Goal: Task Accomplishment & Management: Complete application form

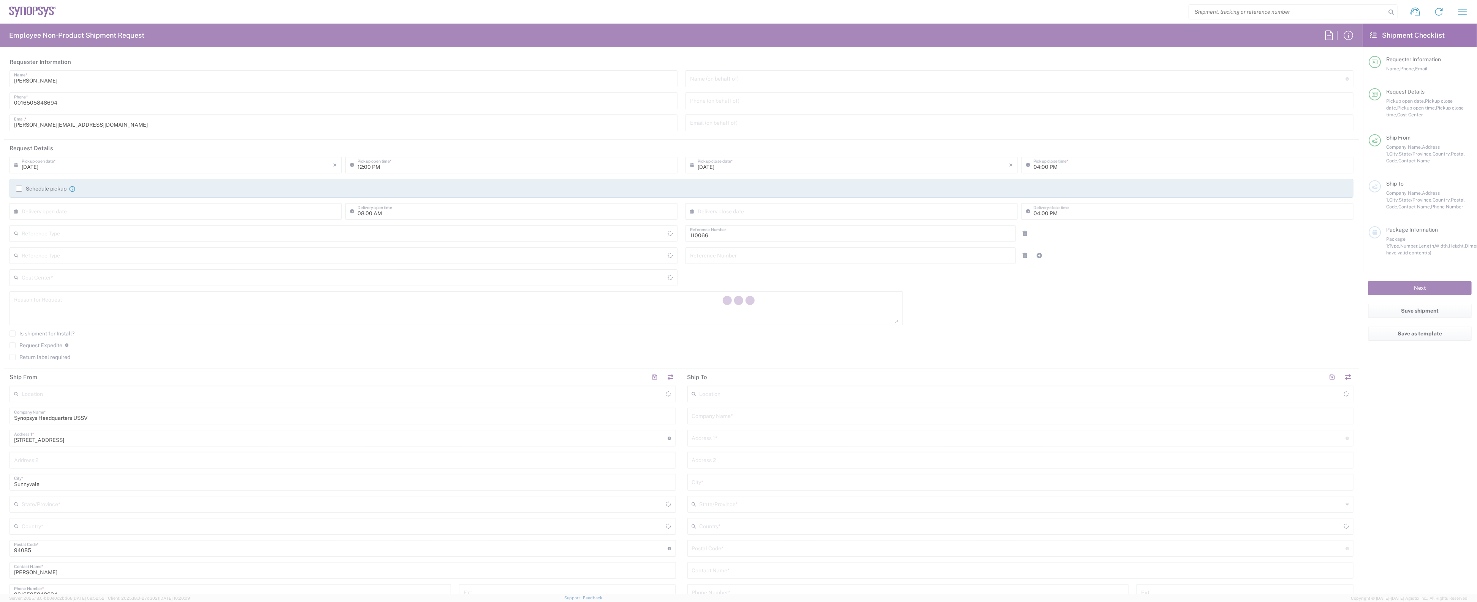
type input "Department"
type input "Delivered at Place"
type input "US01, CIO, IT, ESS2 110066"
type input "[GEOGRAPHIC_DATA]"
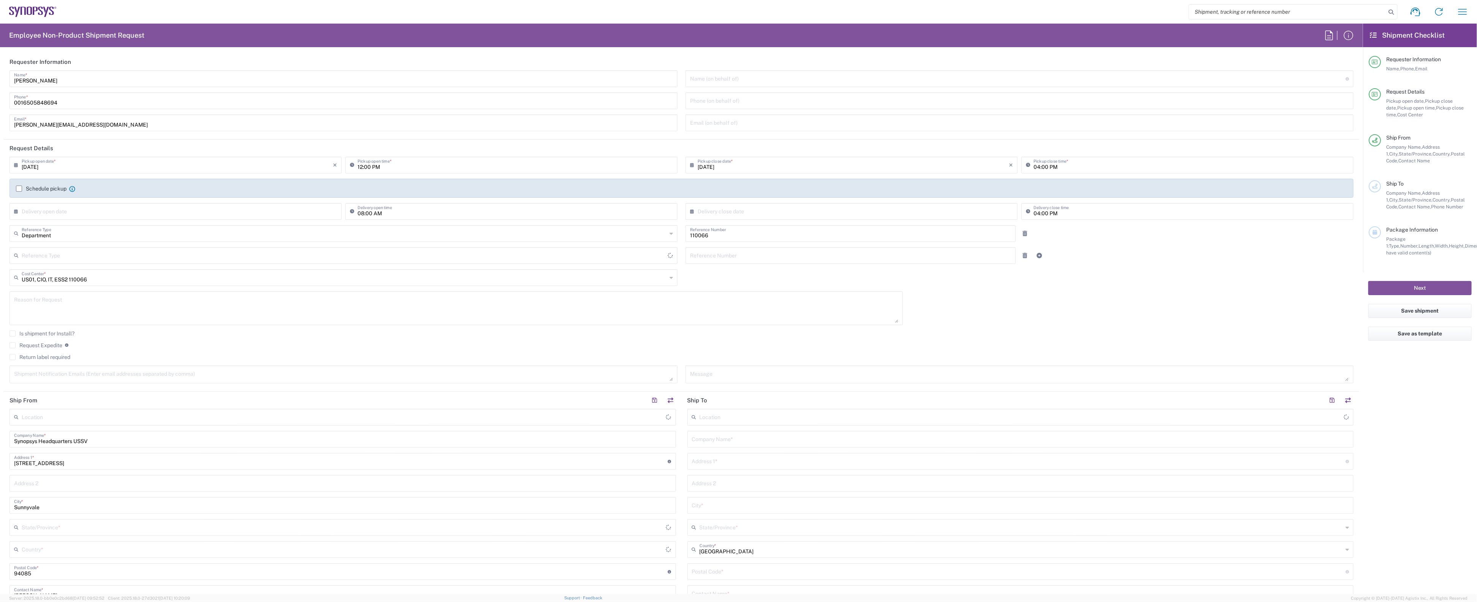
type input "[US_STATE]"
type input "[GEOGRAPHIC_DATA]"
type input "Headquarters USSV"
click at [14, 346] on label "Request Expedite" at bounding box center [35, 345] width 53 height 6
click at [13, 345] on input "Request Expedite" at bounding box center [13, 345] width 0 height 0
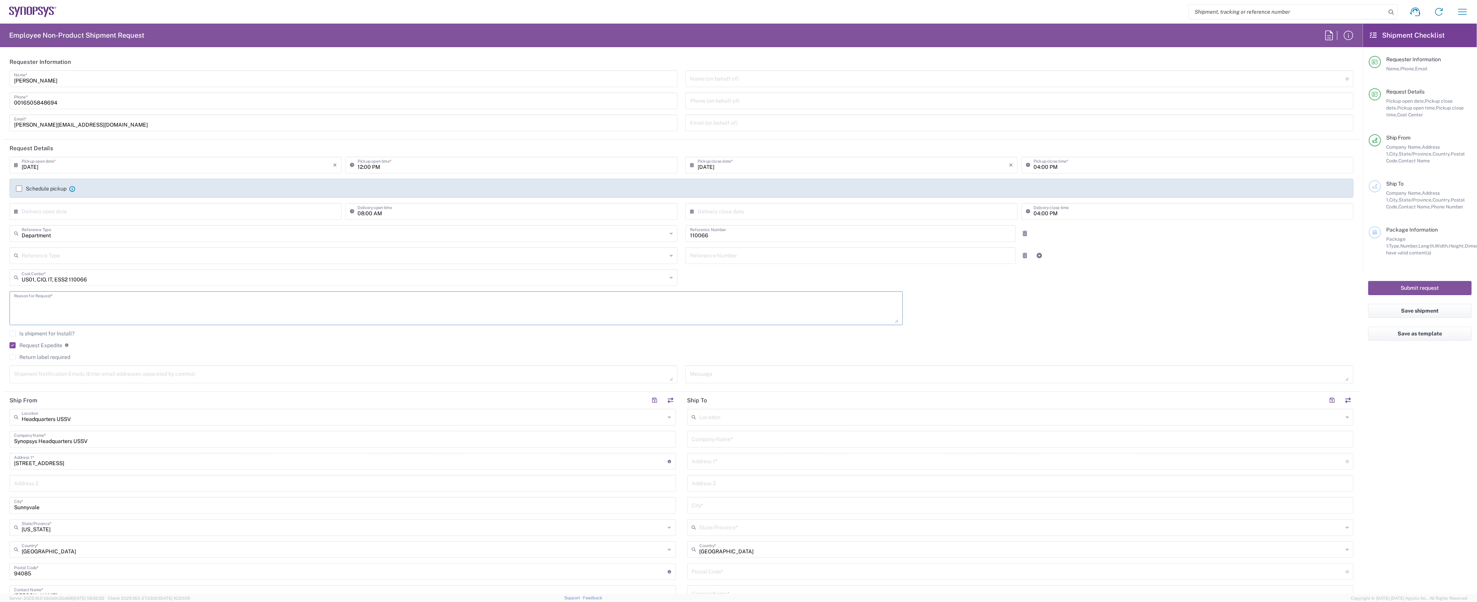
click at [103, 307] on textarea at bounding box center [456, 307] width 884 height 29
type textarea "Overnight [PERSON_NAME] for urgent use to US04 office"
click at [779, 417] on input "text" at bounding box center [1022, 416] width 644 height 13
click at [774, 437] on span "Marlboro US04" at bounding box center [1020, 434] width 665 height 12
type input "Marlboro US04"
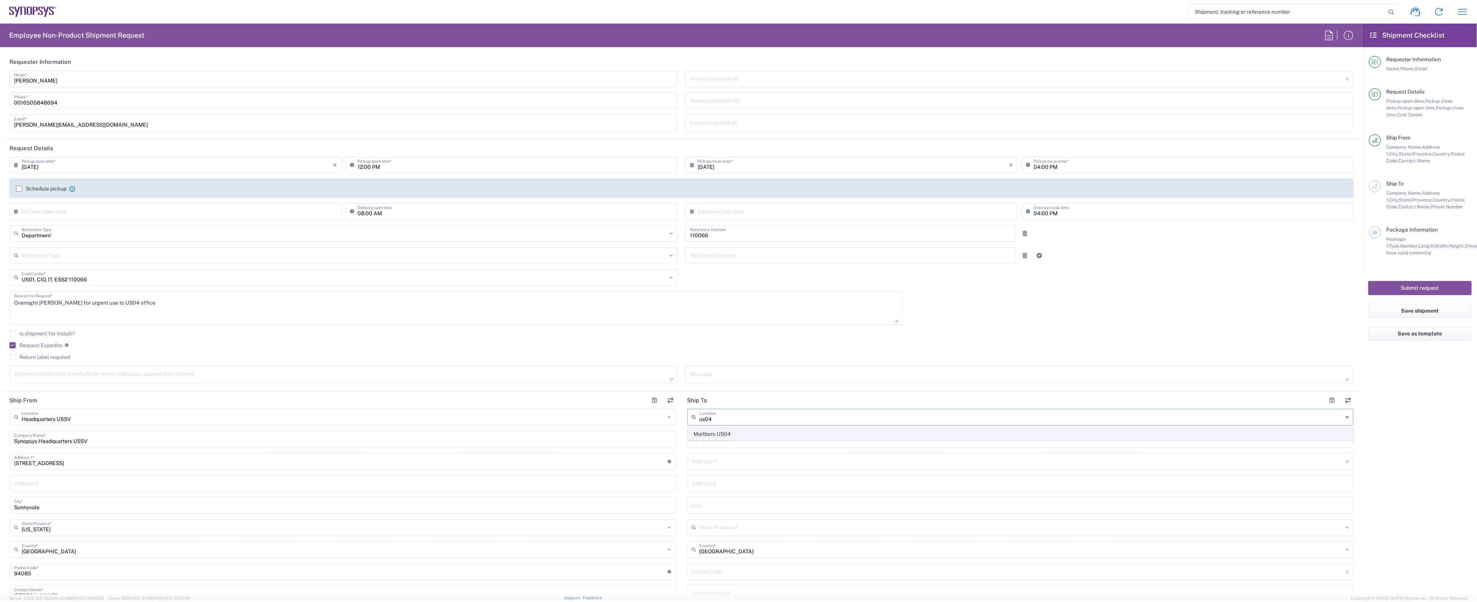
type input "Synopsys Inc"
type input "[STREET_ADDRESS]"
type input "Suite 302B"
type input "[GEOGRAPHIC_DATA]"
type input "[US_STATE]"
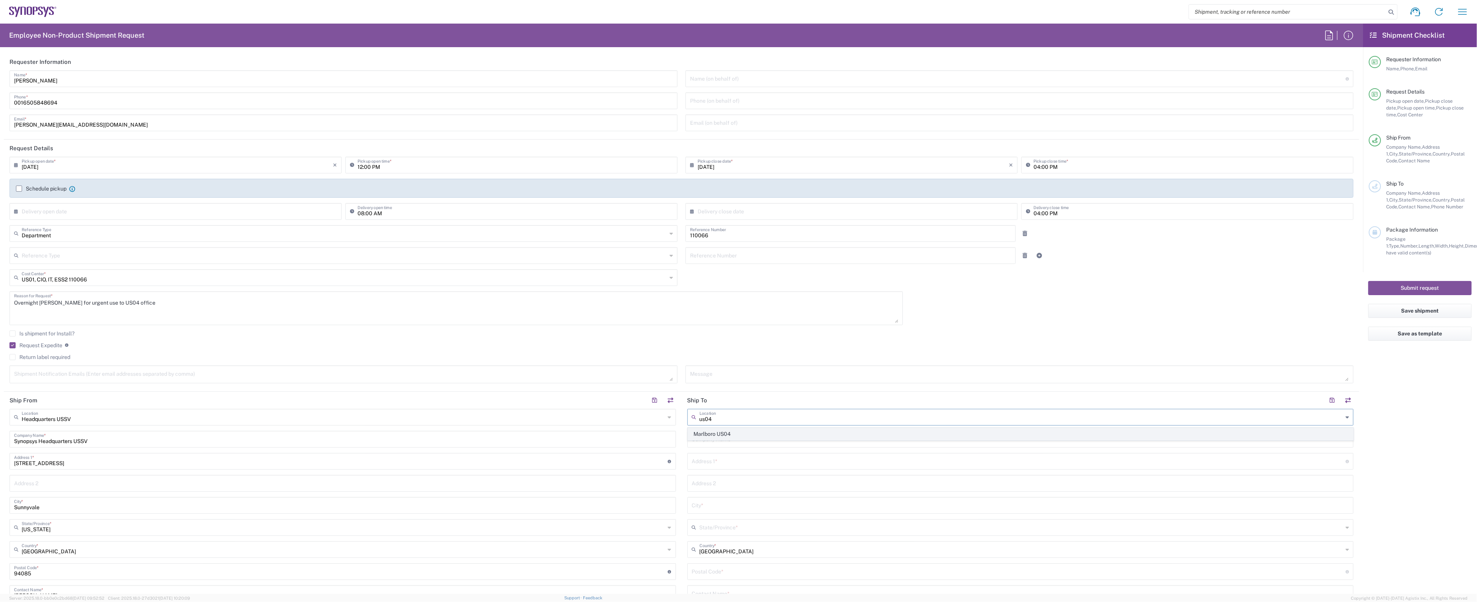
type input "01752"
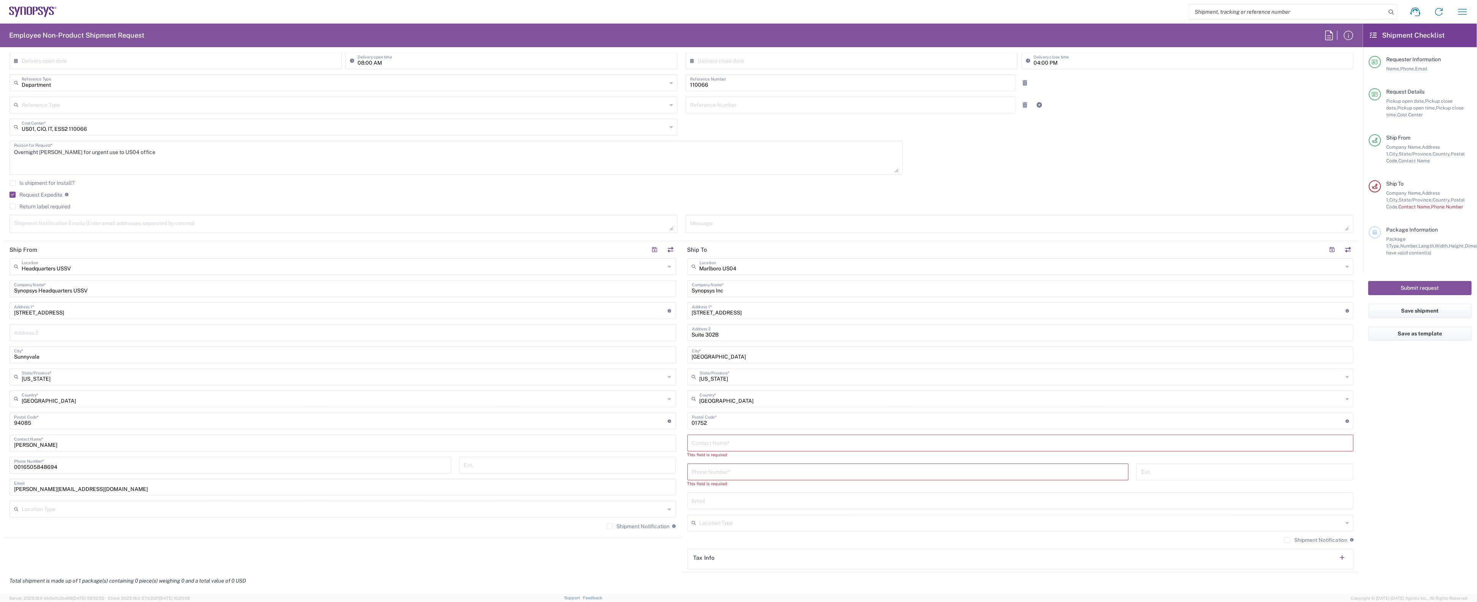
scroll to position [152, 0]
click at [753, 443] on input "text" at bounding box center [1020, 440] width 657 height 13
type input "[PERSON_NAME]"
type input "[PHONE_NUMBER]"
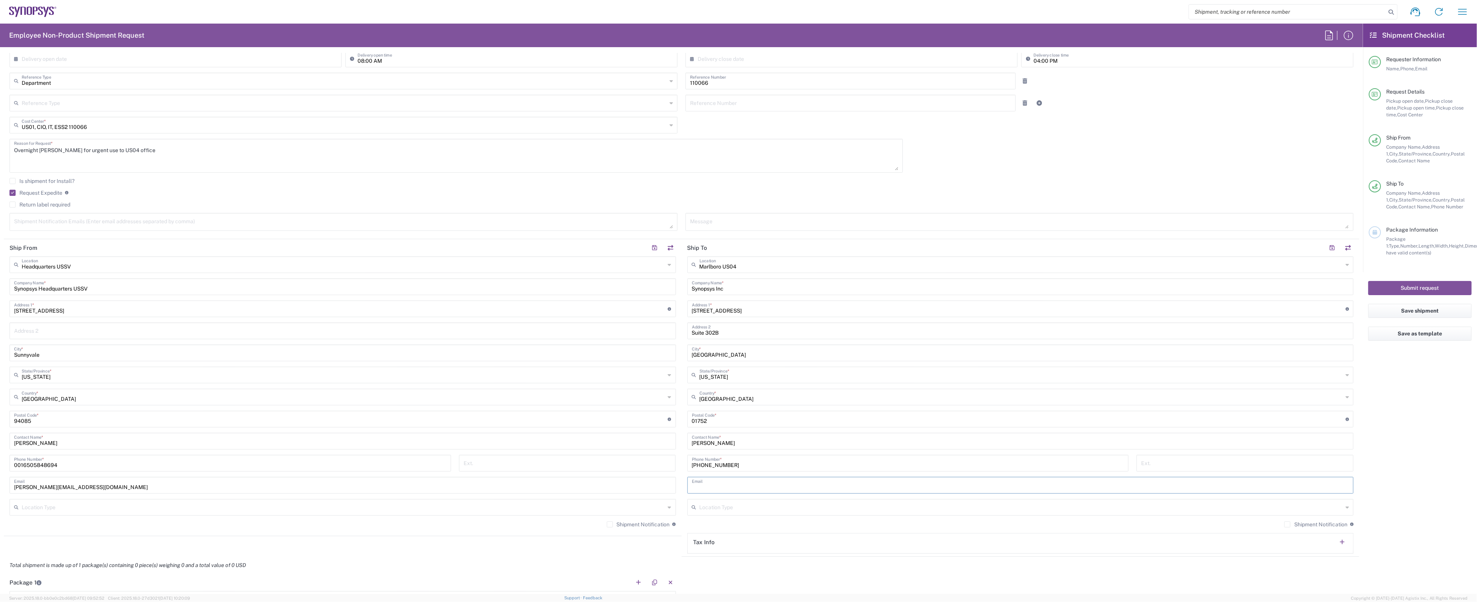
click at [759, 483] on input "text" at bounding box center [1020, 484] width 657 height 13
paste input "[PERSON_NAME]"
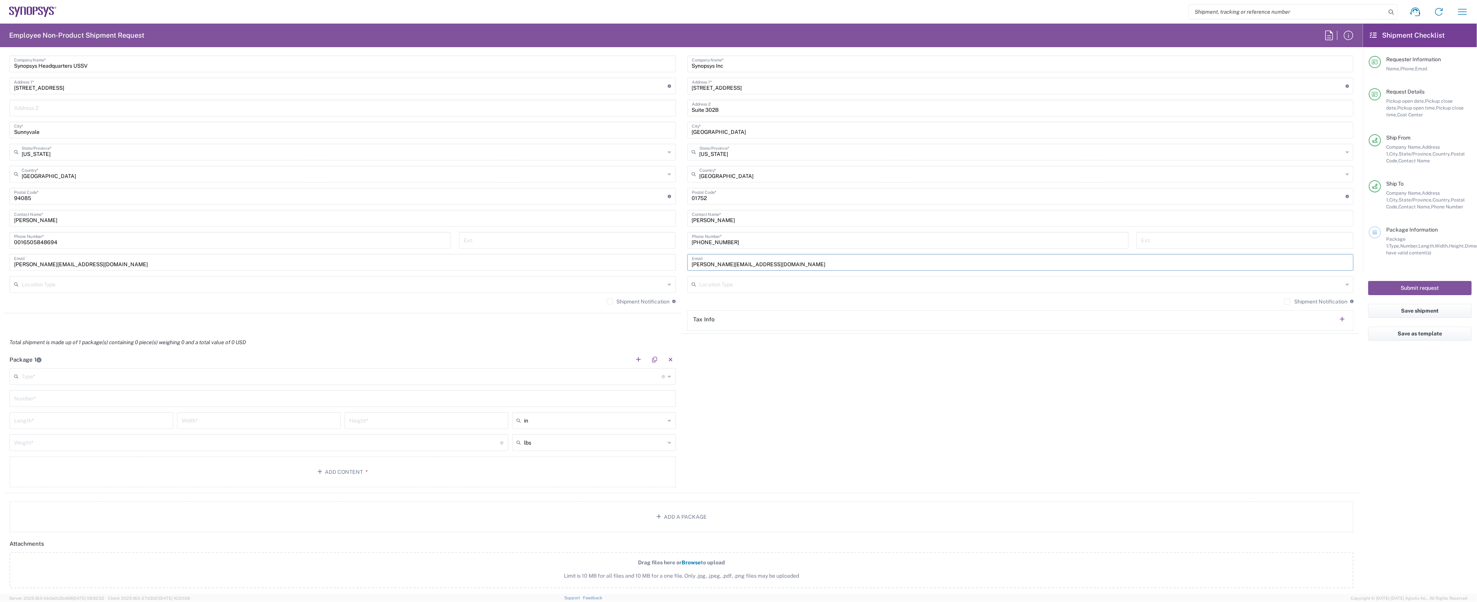
scroll to position [378, 0]
type input "[PERSON_NAME][EMAIL_ADDRESS][DOMAIN_NAME]"
click at [311, 370] on input "text" at bounding box center [342, 372] width 640 height 13
click at [76, 462] on span "Envelope" at bounding box center [342, 457] width 665 height 12
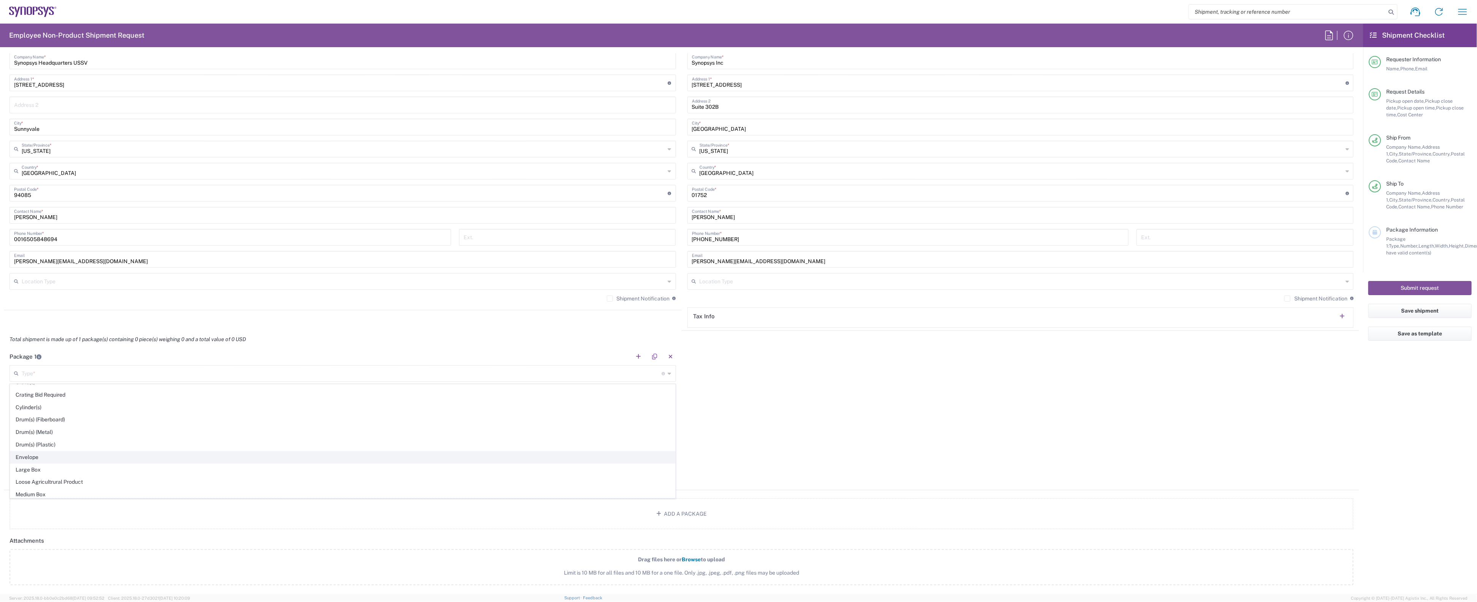
type input "Envelope"
type input "1"
type input "9.5"
type input "12.5"
type input "0.25"
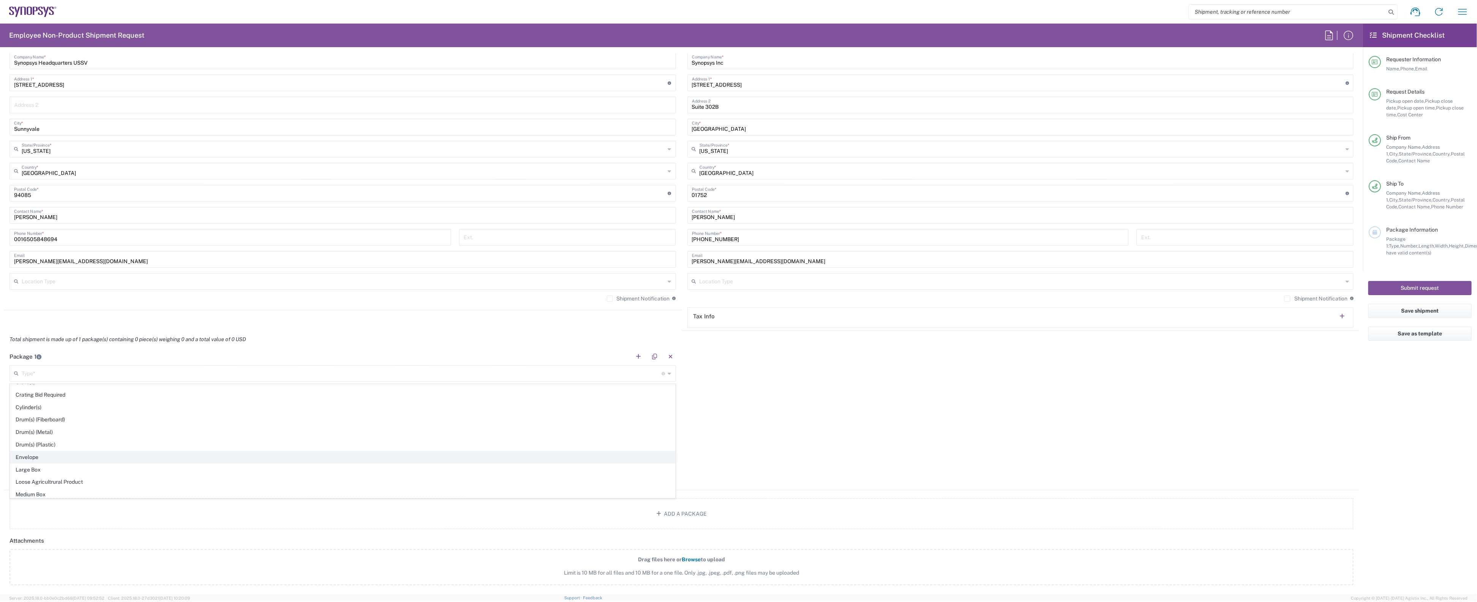
type input "1"
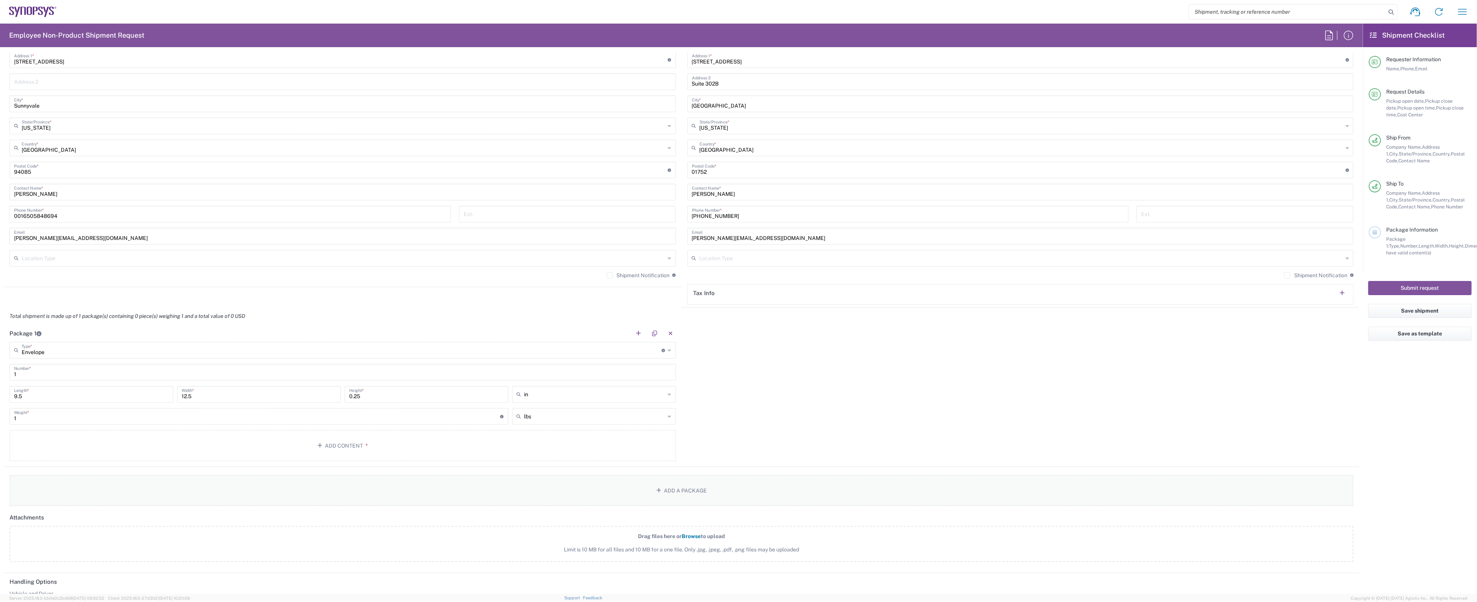
scroll to position [402, 0]
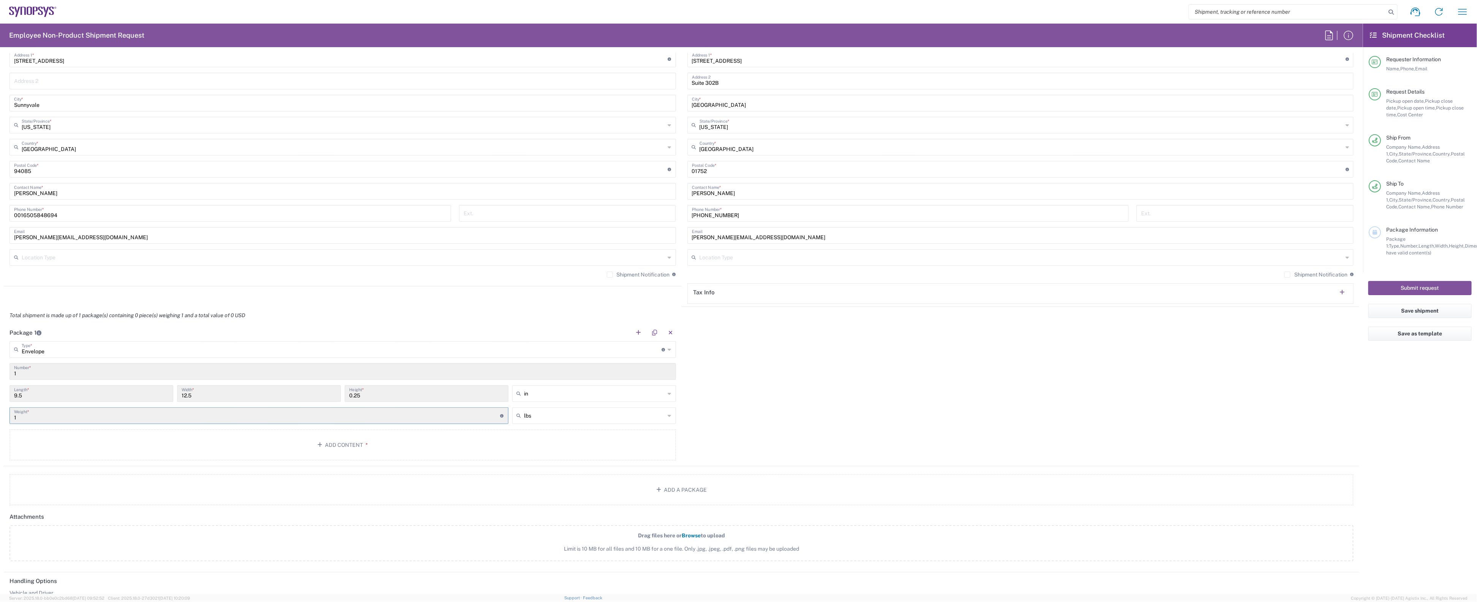
drag, startPoint x: 72, startPoint y: 419, endPoint x: 50, endPoint y: 419, distance: 22.4
click at [50, 419] on input "1" at bounding box center [257, 414] width 486 height 13
drag, startPoint x: 39, startPoint y: 416, endPoint x: -17, endPoint y: 416, distance: 56.6
click at [0, 416] on html "Shipment request Shipment tracking Employee non-product shipment request My shi…" at bounding box center [738, 301] width 1477 height 602
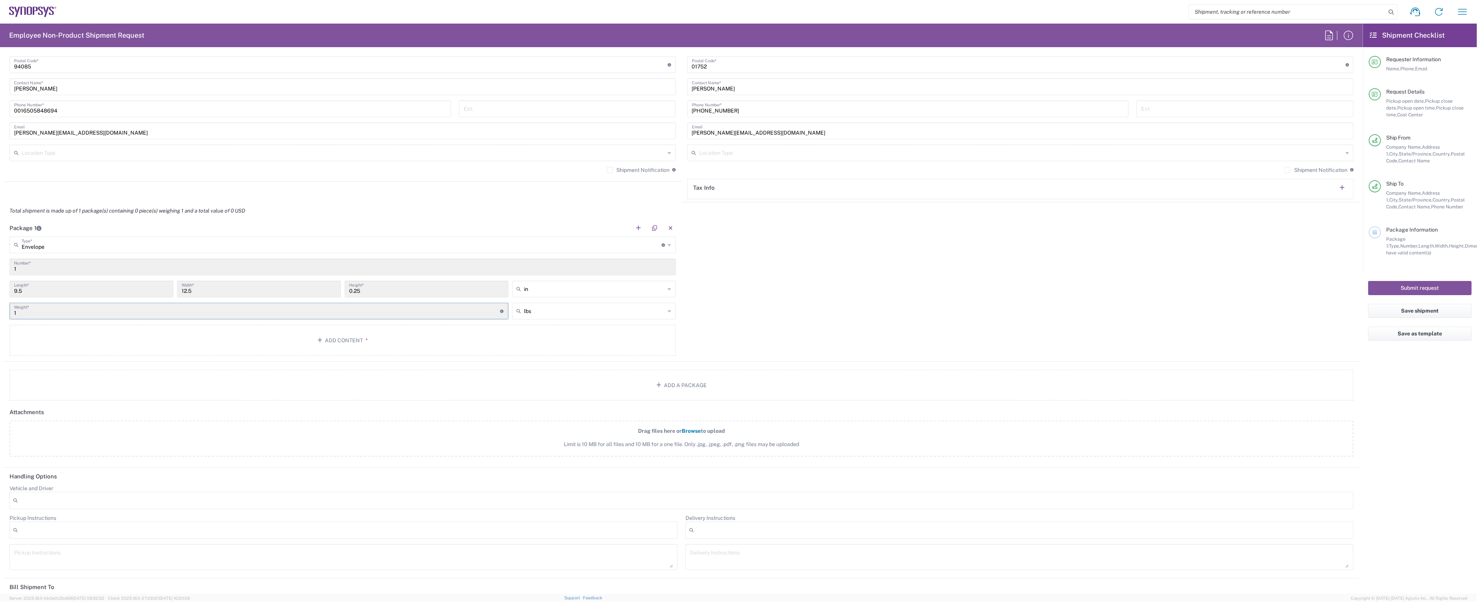
scroll to position [534, 0]
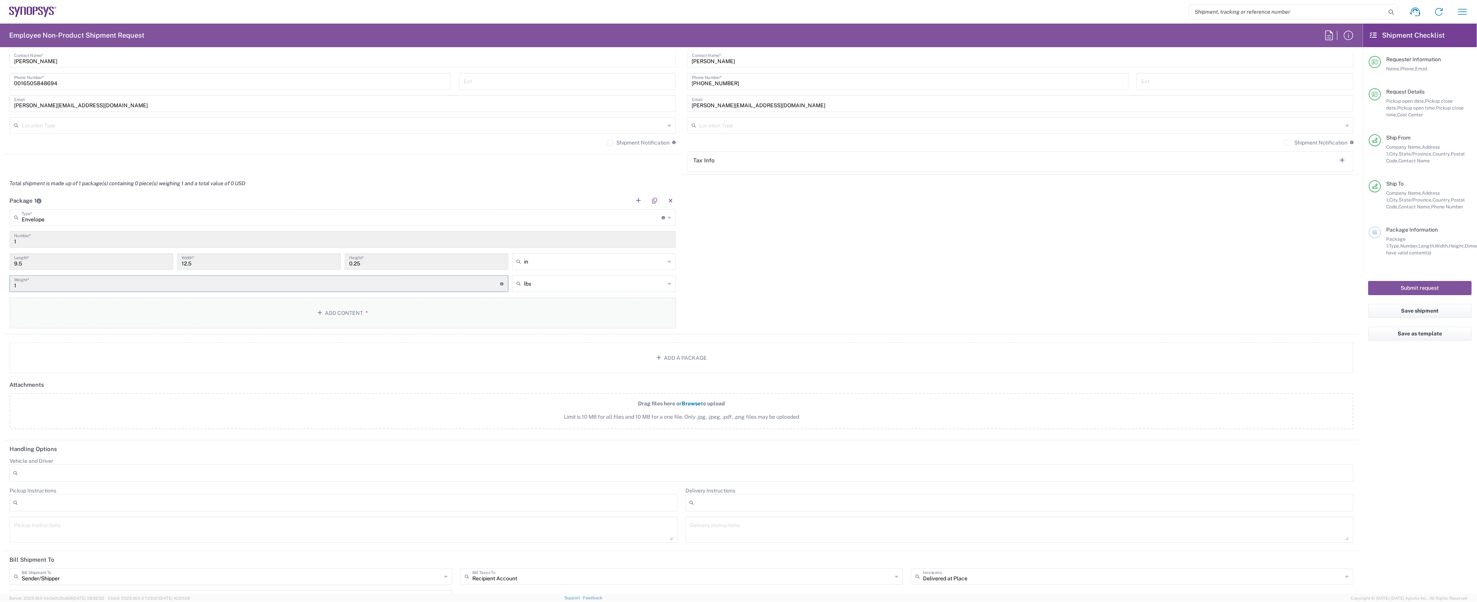
click at [248, 321] on button "Add Content *" at bounding box center [342, 312] width 667 height 31
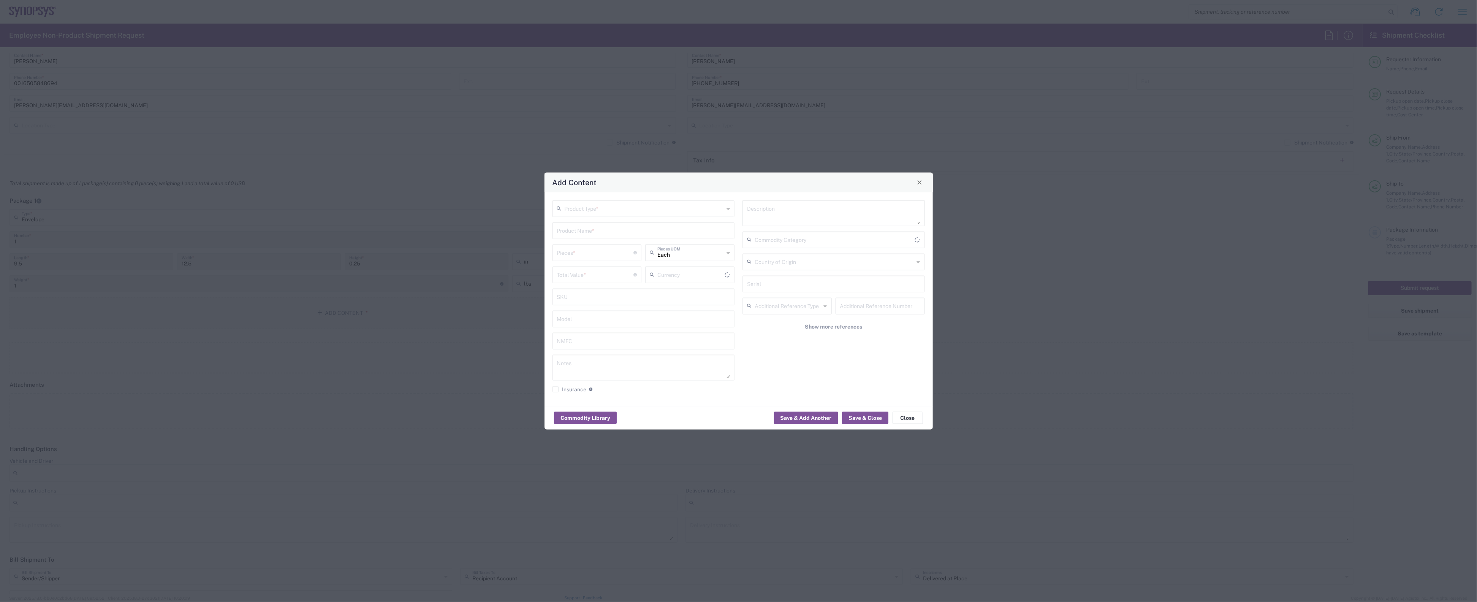
type input "US Dollar"
click at [689, 213] on input "text" at bounding box center [645, 207] width 160 height 13
click at [678, 233] on span "General Commodity" at bounding box center [643, 237] width 180 height 12
type input "General Commodity"
click at [632, 235] on input "text" at bounding box center [643, 229] width 173 height 13
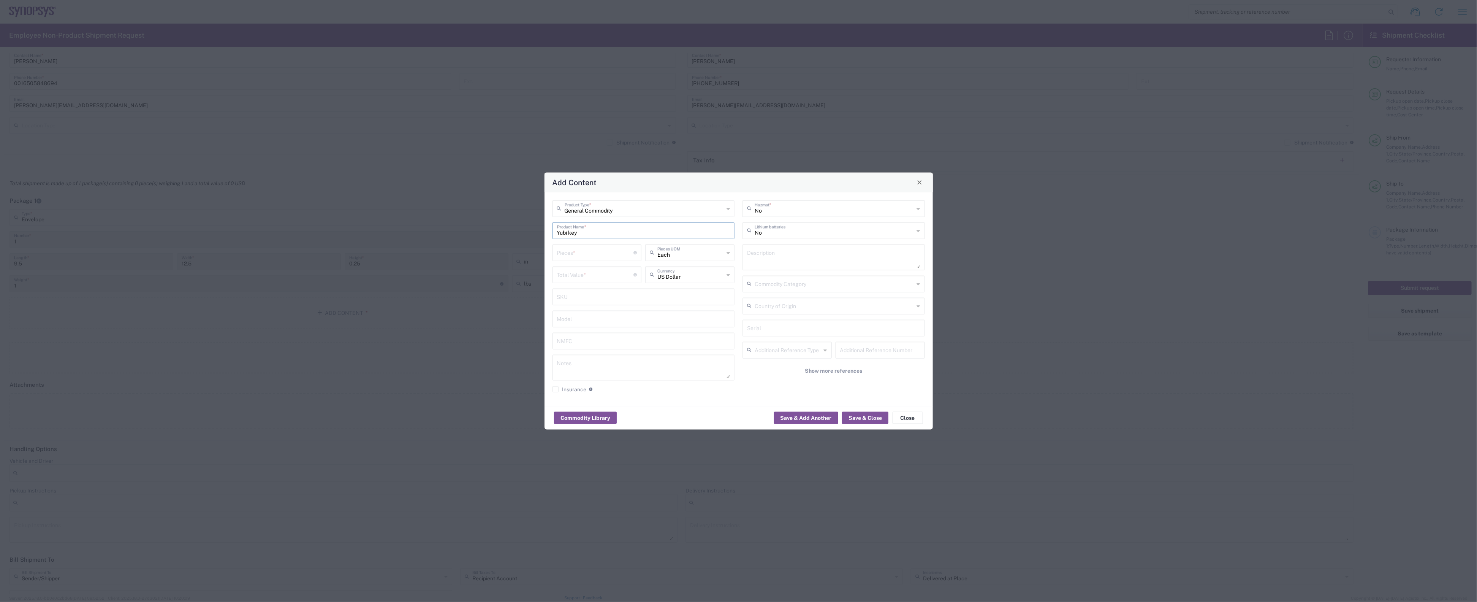
type input "Yubi key"
click at [610, 255] on input "number" at bounding box center [595, 251] width 77 height 13
type input "5"
click at [604, 275] on input "number" at bounding box center [595, 273] width 77 height 13
type input "200.00"
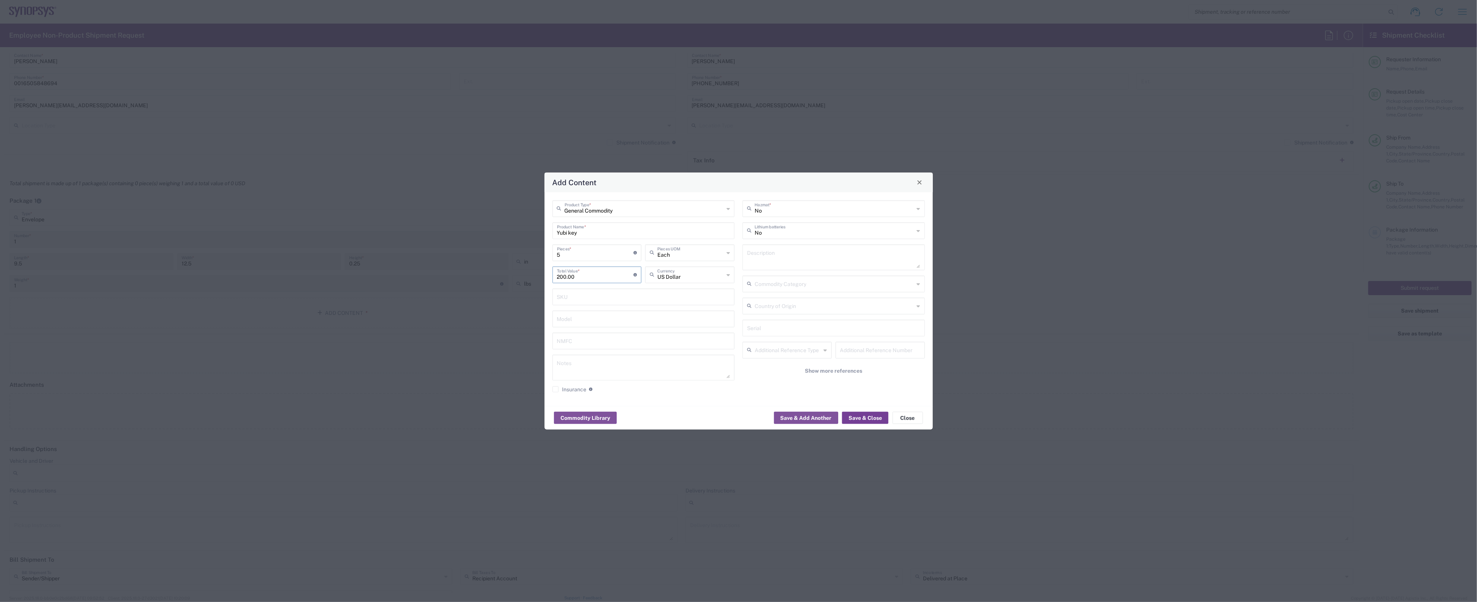
click at [864, 418] on button "Save & Close" at bounding box center [865, 418] width 46 height 12
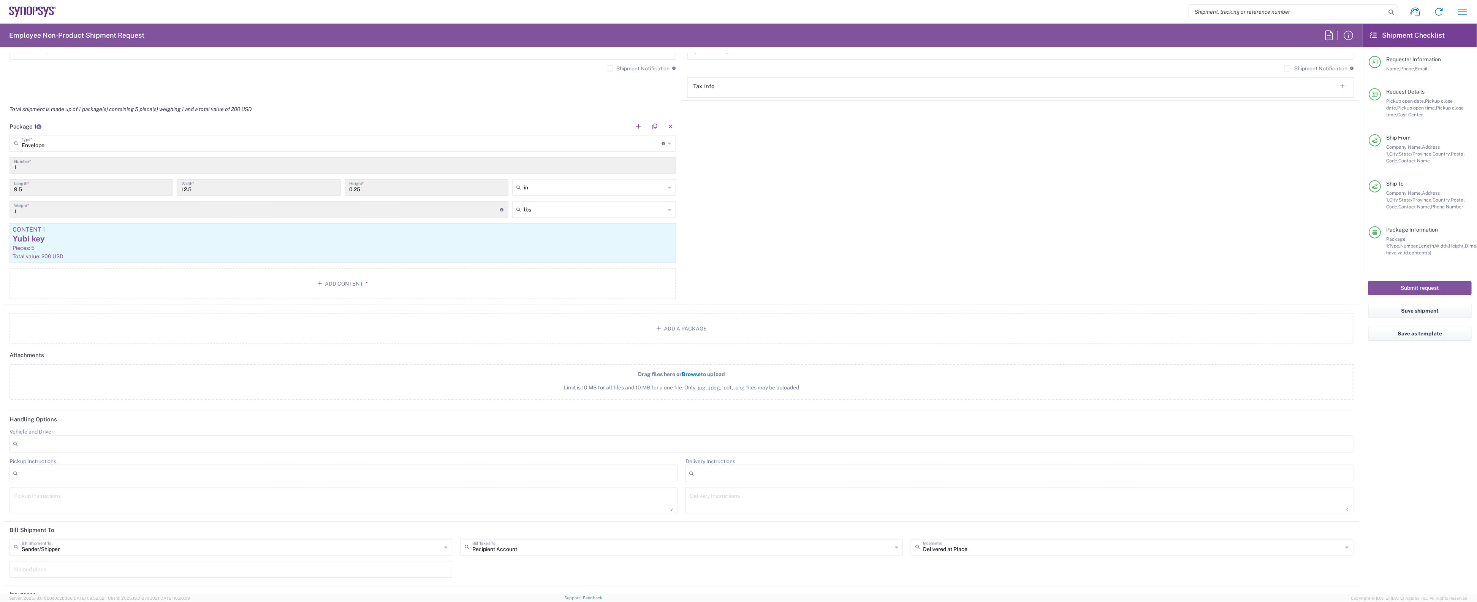
scroll to position [608, 0]
click at [1375, 287] on button "Submit request" at bounding box center [1419, 288] width 103 height 14
